Goal: Task Accomplishment & Management: Manage account settings

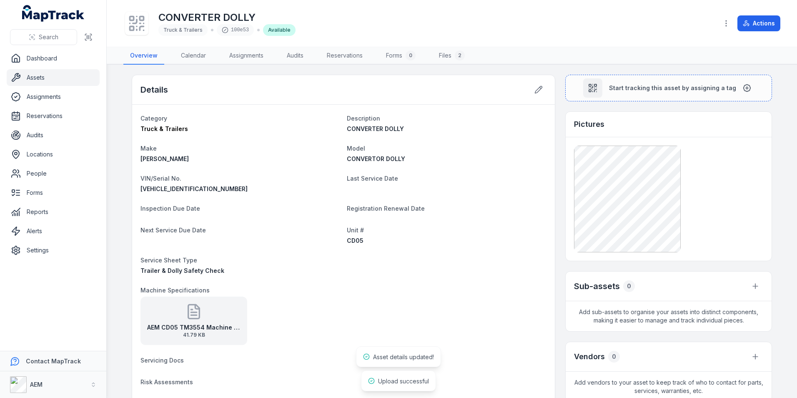
scroll to position [15, 0]
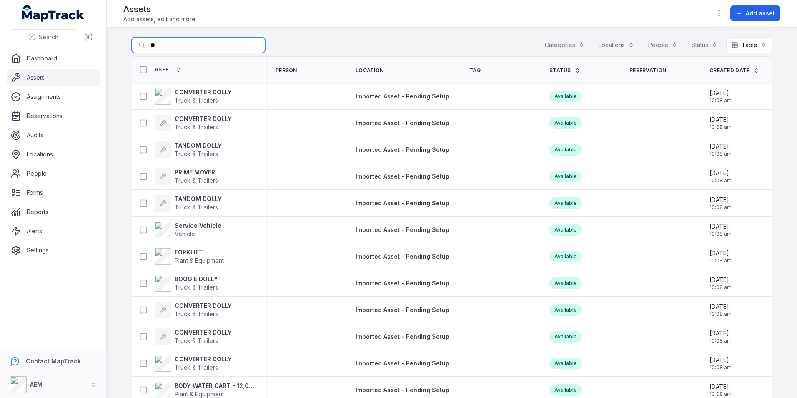
drag, startPoint x: 181, startPoint y: 46, endPoint x: 0, endPoint y: 50, distance: 180.9
click at [33, 45] on div "Search Dashboard Assets Assignments Reservations Audits Locations People Forms …" at bounding box center [398, 199] width 797 height 398
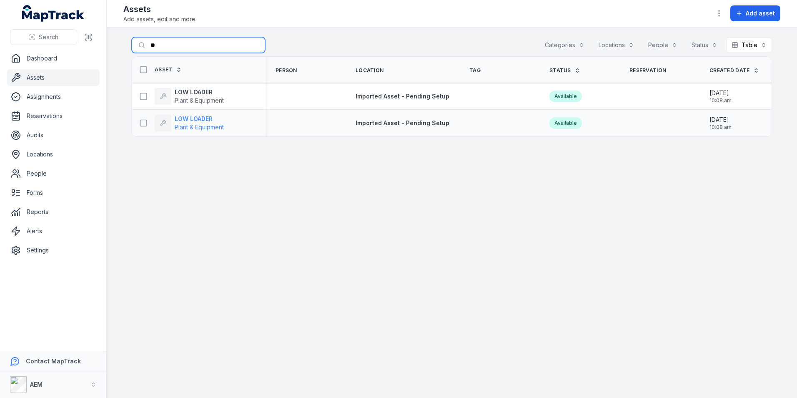
type input "**"
click at [211, 123] on span "Plant & Equipment" at bounding box center [199, 127] width 49 height 8
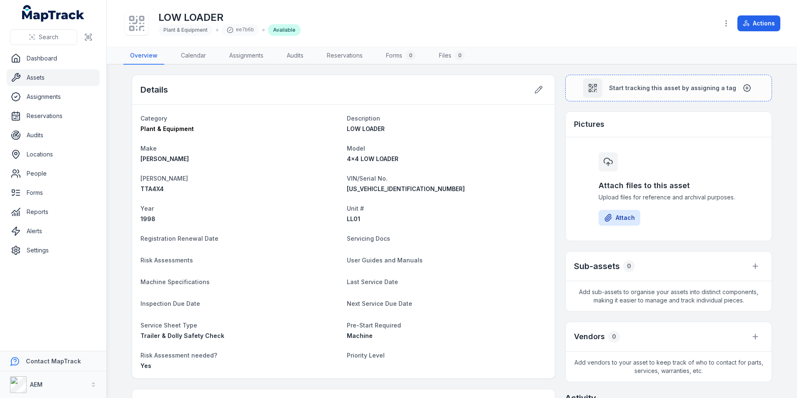
click at [550, 82] on div "Details" at bounding box center [343, 90] width 423 height 30
click at [538, 86] on icon at bounding box center [538, 89] width 7 height 7
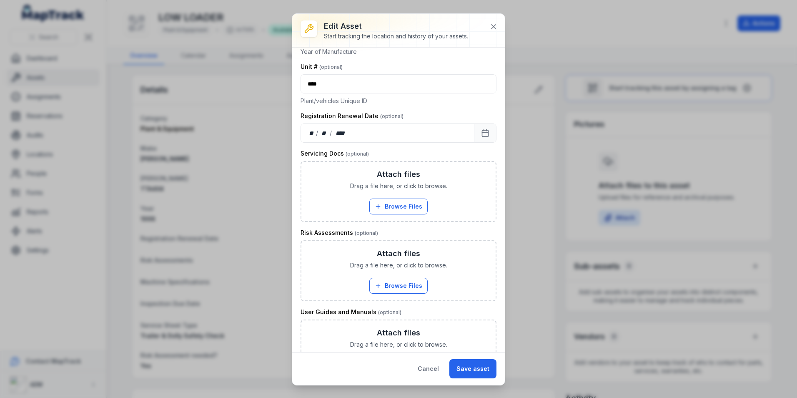
scroll to position [375, 0]
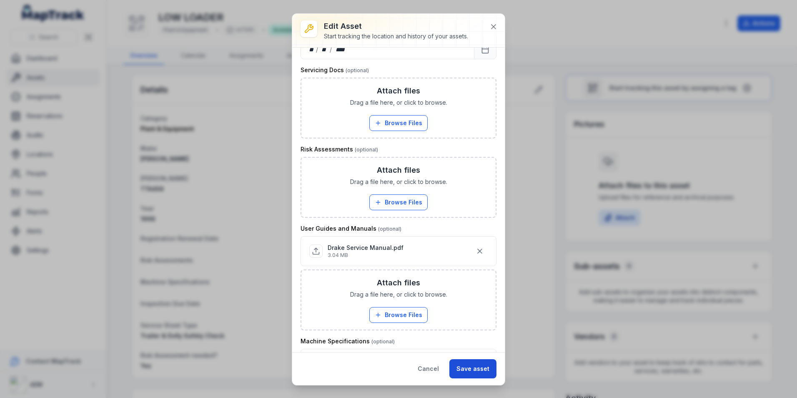
click at [485, 373] on button "Save asset" at bounding box center [472, 368] width 47 height 19
